Goal: Task Accomplishment & Management: Use online tool/utility

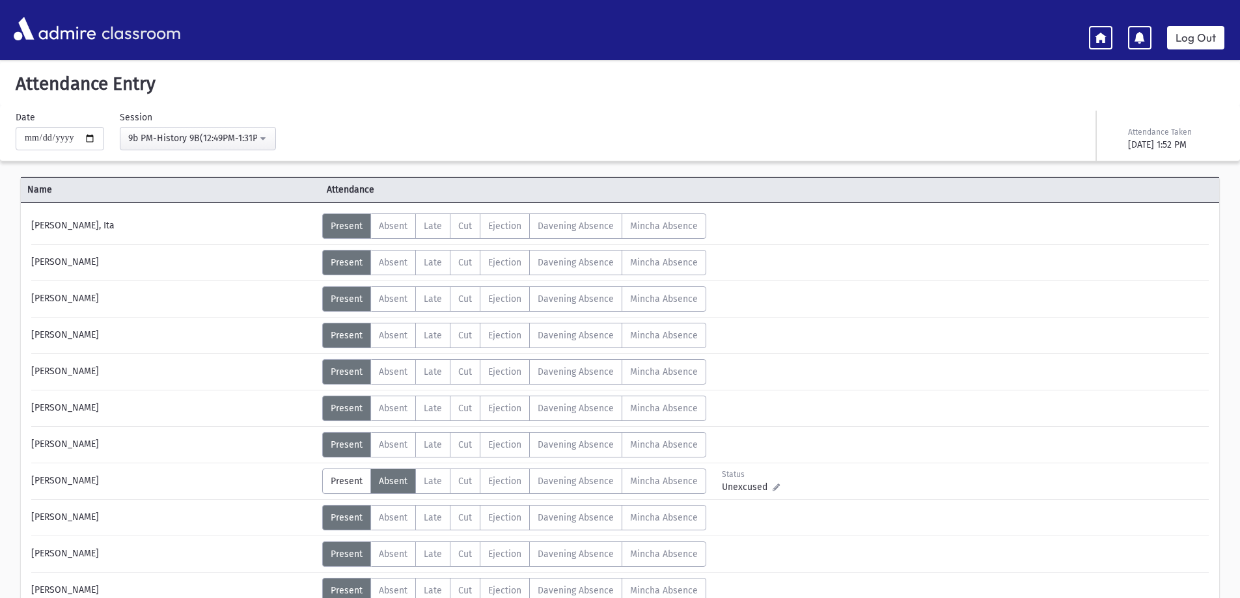
scroll to position [595, 0]
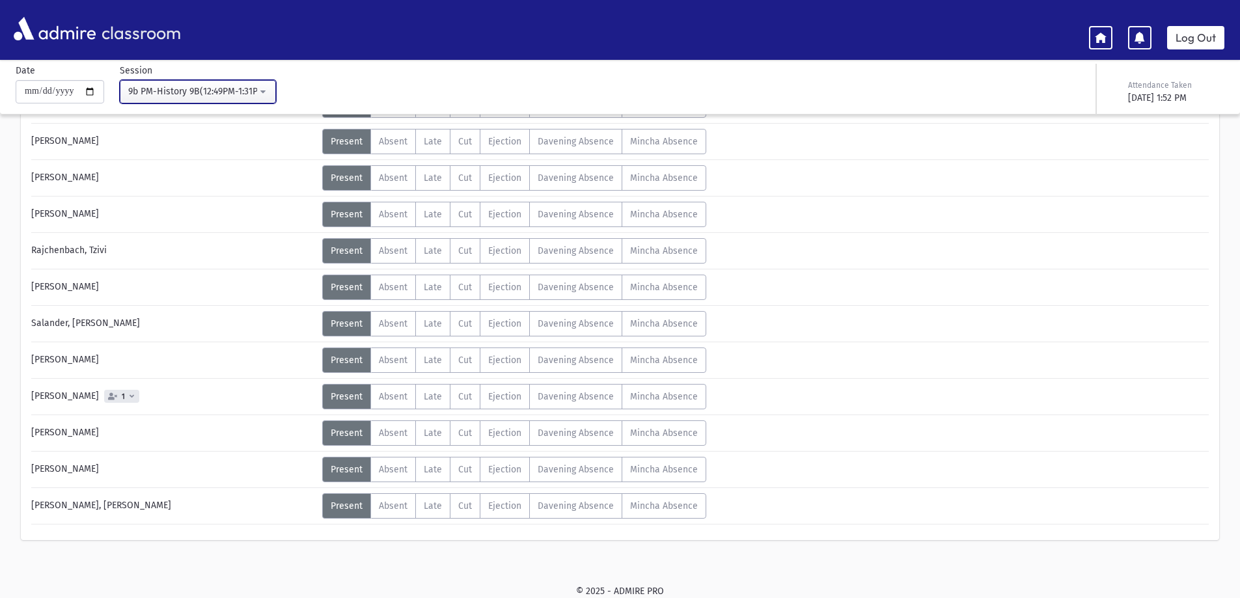
click at [203, 88] on div "9b PM-History 9B(12:49PM-1:31PM)" at bounding box center [192, 92] width 129 height 14
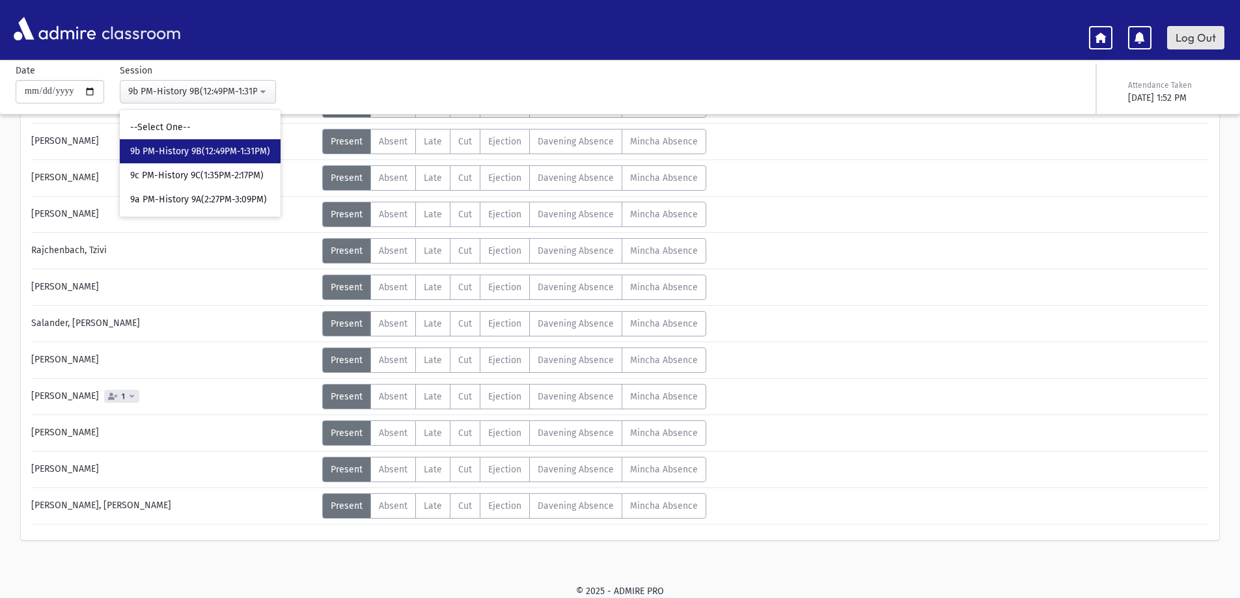
click at [1199, 39] on link "Log Out" at bounding box center [1196, 37] width 57 height 23
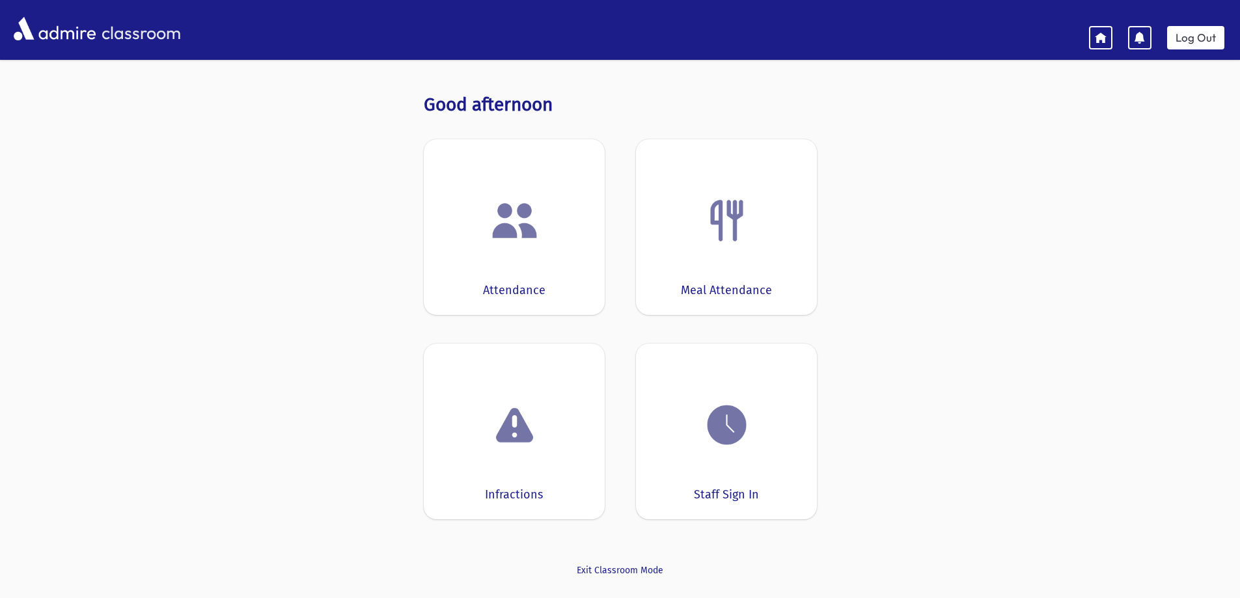
click at [585, 244] on div "Attendance" at bounding box center [514, 227] width 181 height 176
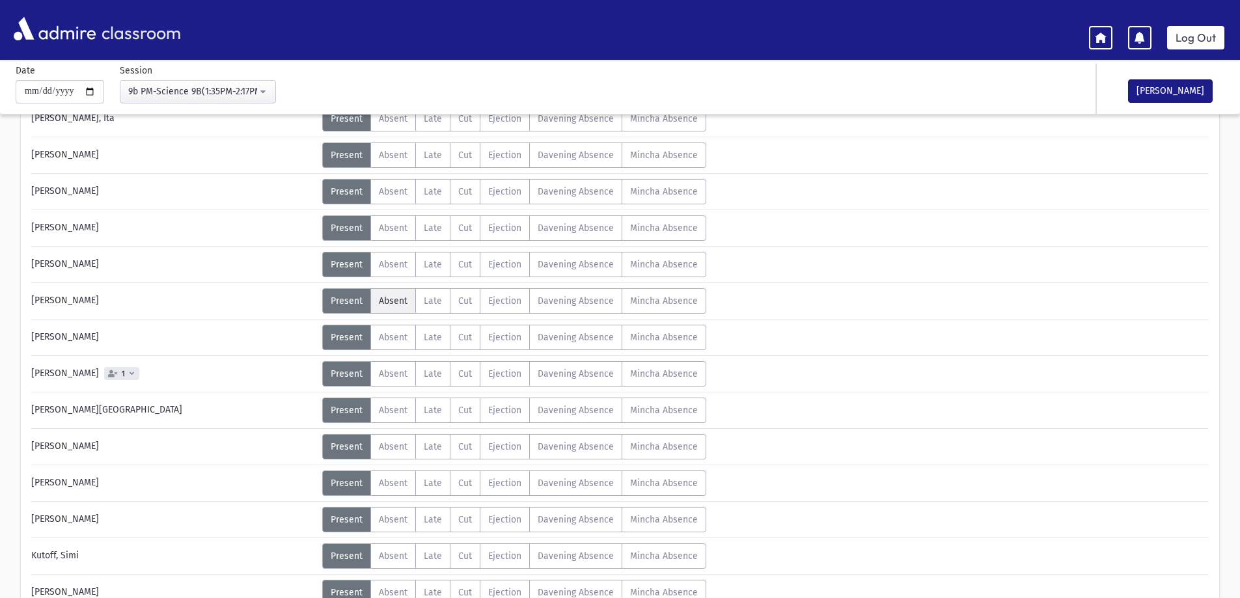
scroll to position [130, 0]
